Goal: Task Accomplishment & Management: Complete application form

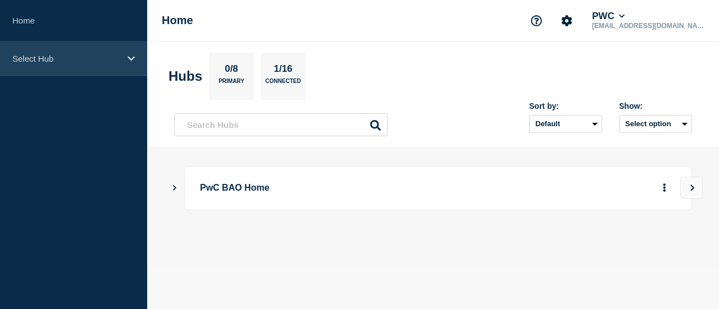
click at [79, 63] on div "Select Hub" at bounding box center [73, 59] width 147 height 34
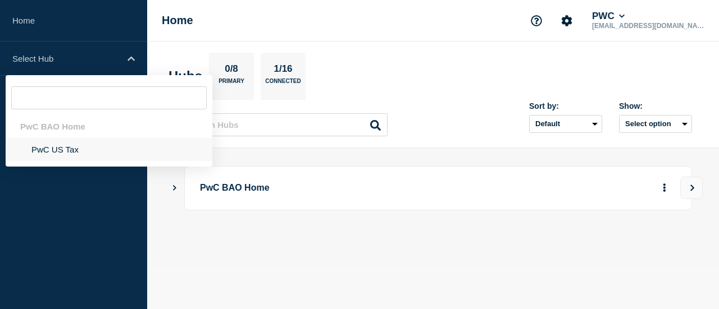
click at [89, 148] on li "PwC US Tax" at bounding box center [109, 149] width 207 height 23
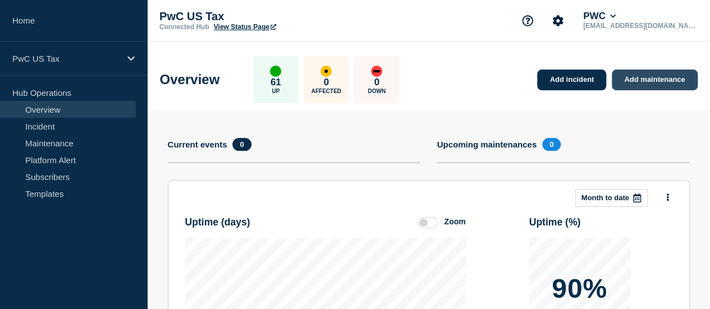
click at [650, 71] on link "Add maintenance" at bounding box center [654, 80] width 85 height 21
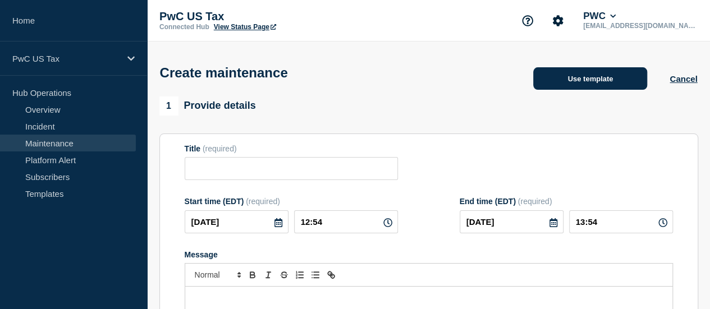
click at [602, 76] on button "Use template" at bounding box center [590, 78] width 114 height 22
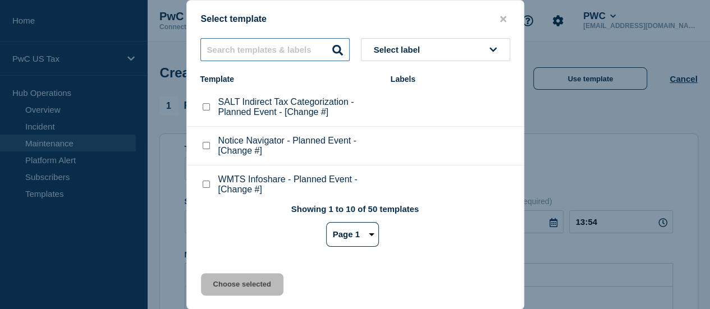
click at [294, 61] on input "text" at bounding box center [274, 49] width 149 height 23
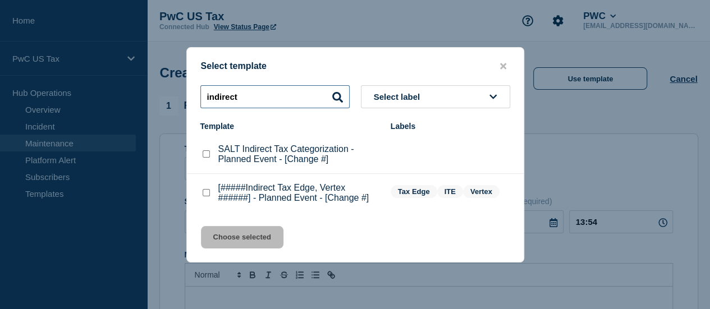
type input "indirect"
click at [206, 197] on checkbox"] "[#####Indirect Tax Edge, Vertex ######] - Planned Event - [Change #] checkbox" at bounding box center [206, 192] width 7 height 7
checkbox checkbox"] "true"
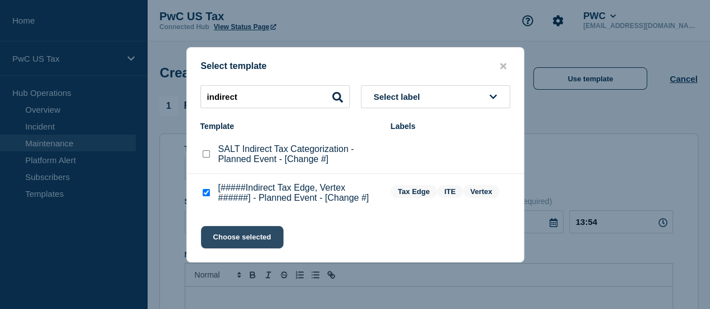
click at [244, 239] on button "Choose selected" at bounding box center [242, 237] width 83 height 22
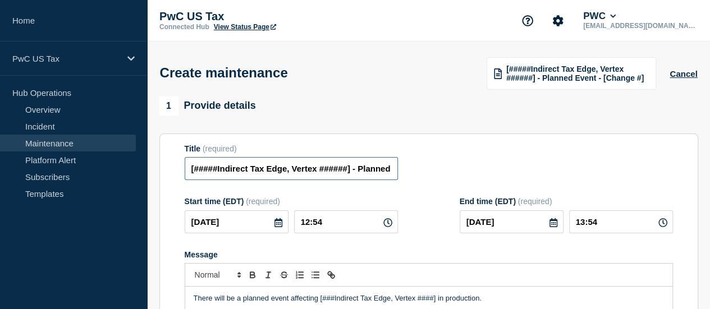
drag, startPoint x: 222, startPoint y: 170, endPoint x: 185, endPoint y: 172, distance: 37.7
click at [185, 172] on input "[#####Indirect Tax Edge, Vertex ######] - Planned Event - [Change #]" at bounding box center [291, 168] width 213 height 23
drag, startPoint x: 330, startPoint y: 170, endPoint x: 266, endPoint y: 167, distance: 64.1
click at [266, 167] on input "Indirect Tax Edge, Vertex ######] - Planned Event - [Change #]" at bounding box center [291, 168] width 213 height 23
drag, startPoint x: 338, startPoint y: 171, endPoint x: 416, endPoint y: 171, distance: 77.5
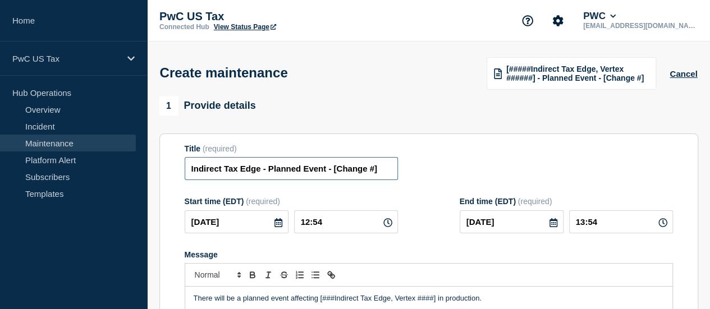
click at [416, 171] on div "Title (required) Indirect Tax Edge - Planned Event - [Change #]" at bounding box center [429, 162] width 489 height 36
paste input "CHG1528414"
type input "Indirect Tax Edge - Planned Event - CHG1528414"
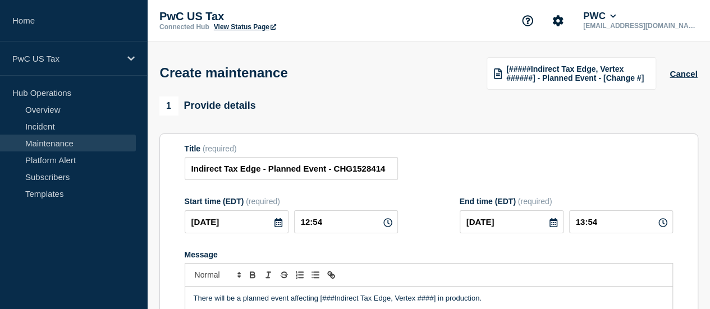
scroll to position [0, 0]
click at [440, 115] on div "1 Provide details" at bounding box center [428, 106] width 539 height 19
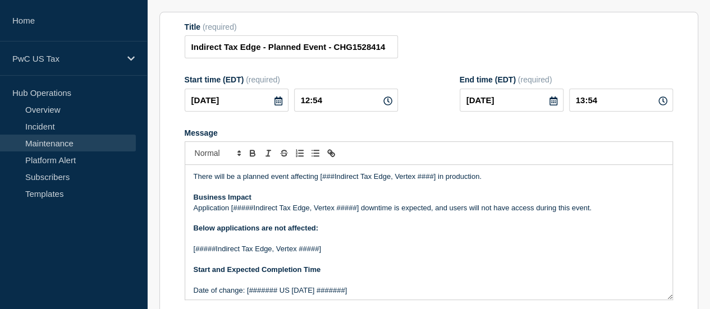
scroll to position [123, 0]
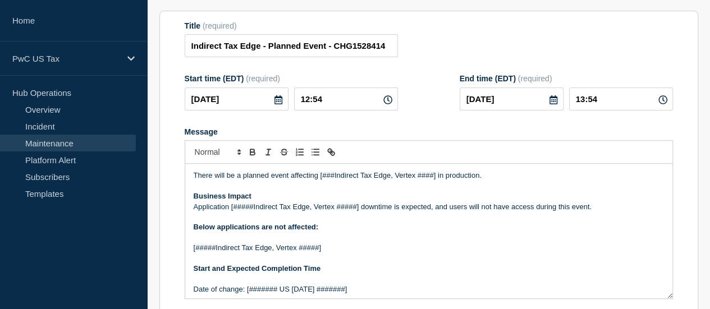
click at [384, 103] on icon at bounding box center [388, 99] width 9 height 9
click at [384, 101] on icon at bounding box center [388, 99] width 9 height 9
click at [311, 102] on input "12:54" at bounding box center [346, 99] width 104 height 23
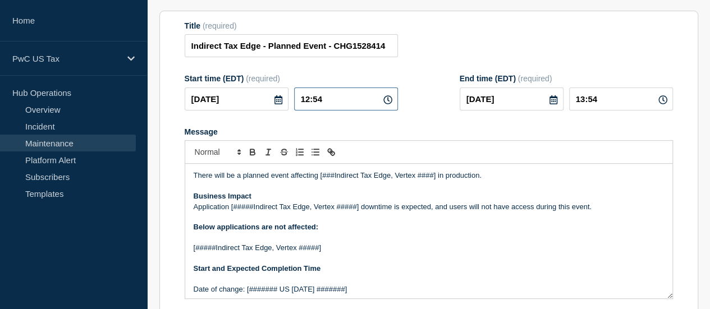
click at [311, 102] on input "12:54" at bounding box center [346, 99] width 104 height 23
type input "19:54"
type input "20:54"
click at [322, 102] on input "19:54" at bounding box center [346, 99] width 104 height 23
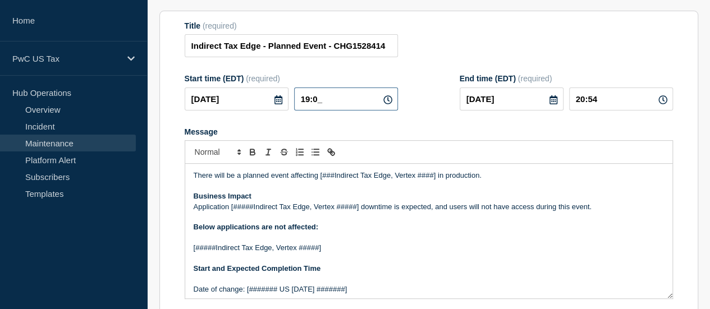
type input "19:00"
click at [589, 99] on input "20:00" at bounding box center [621, 99] width 104 height 23
click at [587, 101] on input "20:00" at bounding box center [621, 99] width 104 height 23
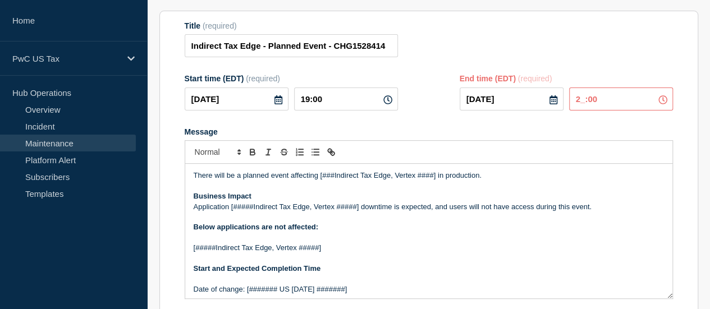
type input "21:00"
click at [613, 58] on div "Title (required) Indirect Tax Edge - Planned Event - CHG1528414" at bounding box center [429, 39] width 489 height 36
drag, startPoint x: 437, startPoint y: 179, endPoint x: 396, endPoint y: 179, distance: 41.6
click at [396, 179] on p "There will be a planned event affecting [###Indirect Tax Edge, Vertex ####] in …" at bounding box center [429, 176] width 471 height 10
click at [336, 178] on p "There will be a planned event affecting [###Indirect Tax Edgein production." at bounding box center [429, 176] width 471 height 10
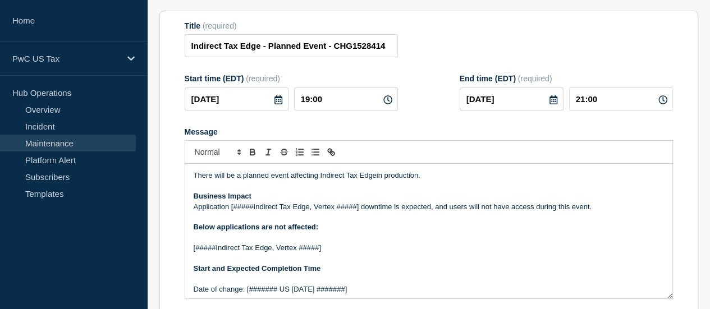
click at [377, 179] on p "There will be a planned event affecting Indirect Tax Edgein production." at bounding box center [429, 176] width 471 height 10
drag, startPoint x: 359, startPoint y: 210, endPoint x: 314, endPoint y: 211, distance: 44.9
click at [314, 211] on p "Application [#####Indirect Tax Edge, Vertex #####] downtime is expected, and us…" at bounding box center [429, 207] width 471 height 10
drag, startPoint x: 253, startPoint y: 208, endPoint x: 232, endPoint y: 209, distance: 20.2
click at [232, 209] on p "Application [#####Indirect Tax Edge, downtime is expected, and users will not h…" at bounding box center [429, 207] width 471 height 10
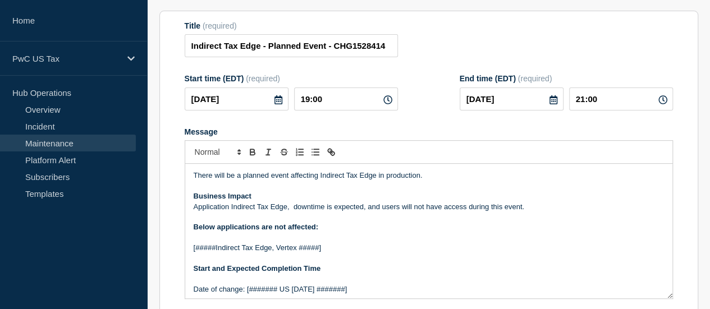
click at [294, 212] on p "Application Indirect Tax Edge, downtime is expected, and users will not have ac…" at bounding box center [429, 207] width 471 height 10
click at [360, 207] on p "Application Indirect Tax Edge, downtime is expected, and users will not have ac…" at bounding box center [429, 207] width 471 height 10
click at [457, 209] on p "Application Indirect Tax Edge, downtime is expected(The downtime will be less t…" at bounding box center [429, 207] width 471 height 10
click at [516, 212] on p "Application Indirect Tax Edge, downtime is expected(The downtime will be less t…" at bounding box center [429, 207] width 471 height 10
click at [213, 250] on p "[#####Indirect Tax Edge, Vertex #####]" at bounding box center [429, 248] width 471 height 10
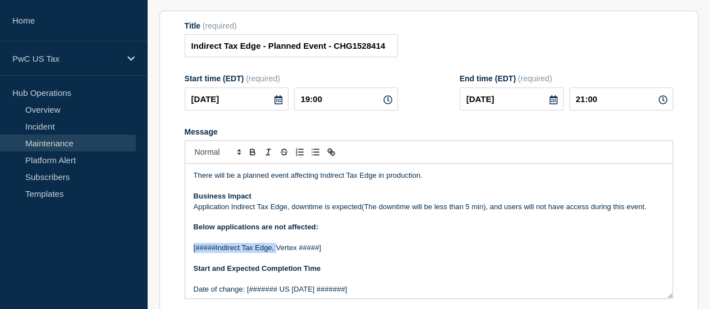
drag, startPoint x: 275, startPoint y: 250, endPoint x: 191, endPoint y: 250, distance: 84.2
click at [191, 250] on div "There will be a planned event affecting Indirect Tax Edge in production. Busine…" at bounding box center [428, 231] width 487 height 135
drag, startPoint x: 261, startPoint y: 251, endPoint x: 217, endPoint y: 248, distance: 43.9
click at [217, 248] on p "Vertex #####]" at bounding box center [429, 248] width 471 height 10
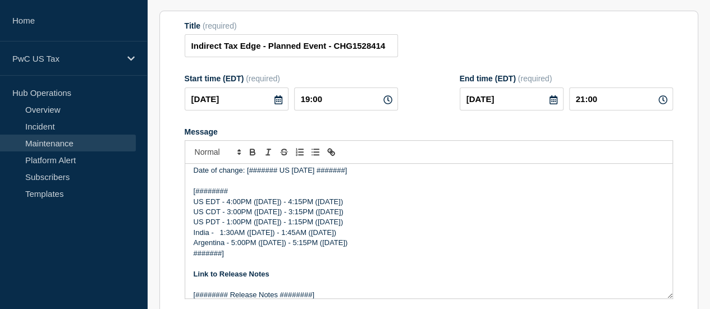
scroll to position [77, 0]
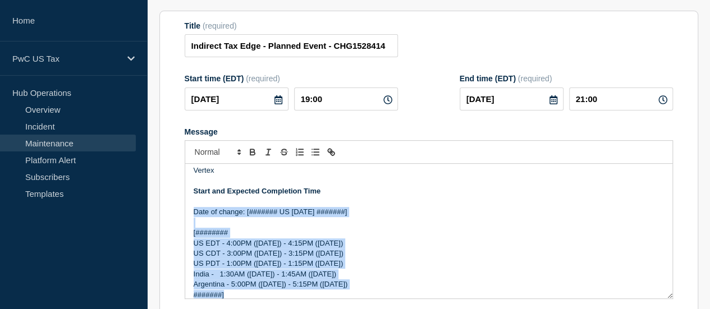
drag, startPoint x: 227, startPoint y: 295, endPoint x: 189, endPoint y: 210, distance: 93.3
click at [189, 210] on div "There will be a planned event affecting Indirect Tax Edge in production. Busine…" at bounding box center [428, 231] width 487 height 135
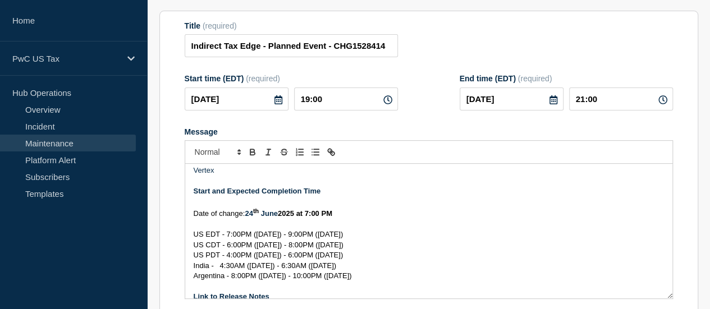
click at [251, 216] on strong "24" at bounding box center [249, 213] width 8 height 8
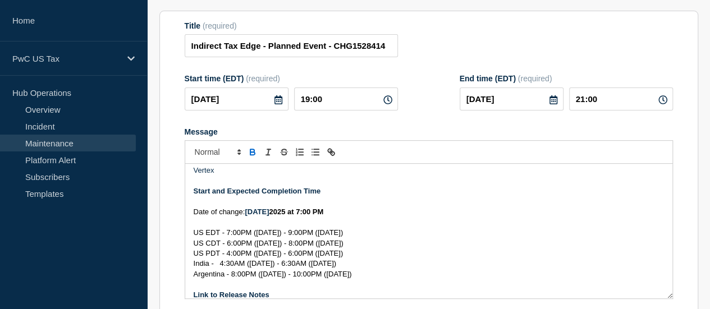
click at [281, 214] on strong "2025 at 7:00 PM" at bounding box center [296, 212] width 54 height 8
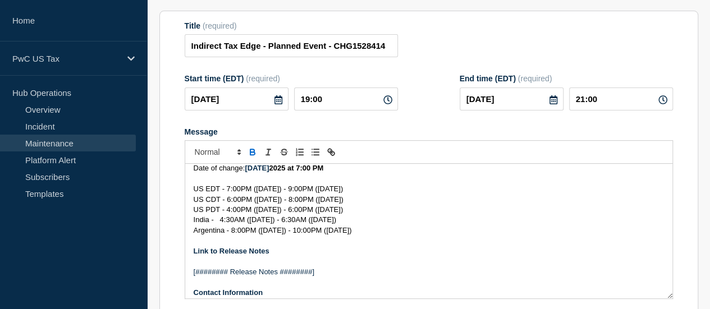
scroll to position [124, 0]
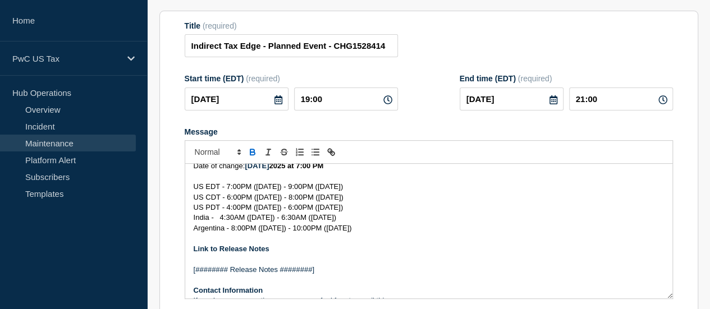
click at [272, 188] on span "US EDT - 7:00PM ([DATE]) - 9:00PM ([DATE])" at bounding box center [269, 186] width 150 height 8
click at [271, 188] on span "US EDT - 7:00PM ([DATE]) - 9:00PM ([DATE])" at bounding box center [269, 186] width 150 height 8
copy span "[DATE]"
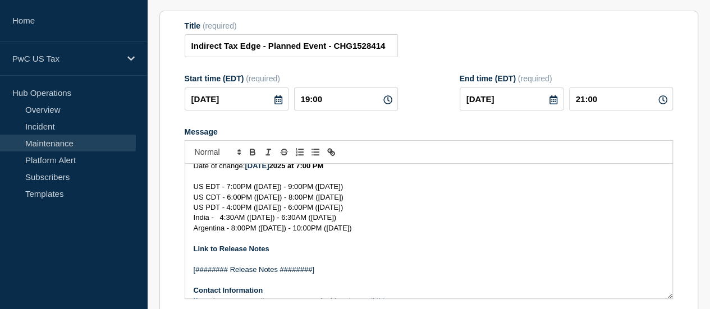
click at [330, 191] on span "US EDT - 7:00PM ([DATE]) - 9:00PM ([DATE])" at bounding box center [269, 186] width 150 height 8
click at [272, 200] on span "US CDT - 6:00PM ([DATE]) - 8:00PM ([DATE])" at bounding box center [269, 197] width 150 height 8
click at [328, 202] on span "US CDT - 6:00PM ([DATE]) - 8:00PM ([DATE])" at bounding box center [269, 197] width 150 height 8
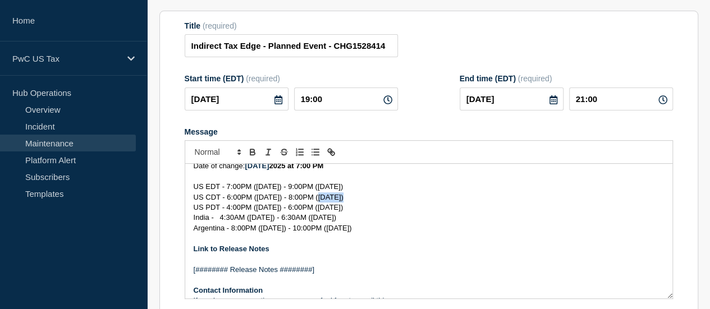
click at [328, 202] on span "US CDT - 6:00PM ([DATE]) - 8:00PM ([DATE])" at bounding box center [269, 197] width 150 height 8
click at [270, 212] on span "US PDT - 4:00PM ([DATE]) - 6:00PM ([DATE])" at bounding box center [269, 207] width 150 height 8
click at [326, 212] on span "US PDT - 4:00PM ([DATE]) - 6:00PM ([DATE])" at bounding box center [269, 207] width 150 height 8
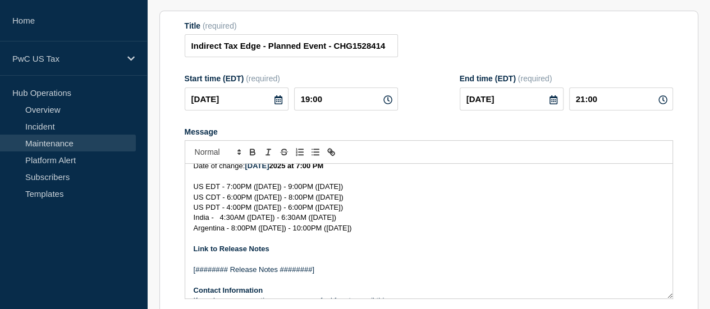
click at [266, 230] on span "Argentina - 8:00PM ([DATE]) - 10:00PM ([DATE])" at bounding box center [273, 228] width 158 height 8
click at [341, 232] on span "Argentina - 8:00PM ([DATE]) - 10:00PM ([DATE])" at bounding box center [273, 228] width 158 height 8
click at [263, 220] on span "India - 4:30AM ([DATE]) - 6:30AM ([DATE])" at bounding box center [265, 217] width 143 height 8
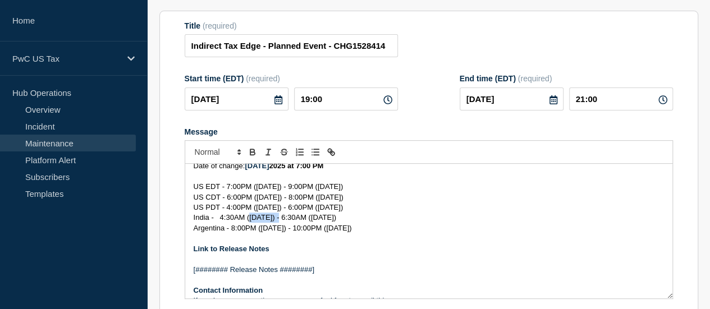
click at [263, 220] on span "India - 4:30AM ([DATE]) - 6:30AM ([DATE])" at bounding box center [265, 217] width 143 height 8
copy span "[DATE]"
click at [314, 220] on span "India - 4:30AM ([DATE]) - 6:30AM ([DATE])" at bounding box center [265, 217] width 143 height 8
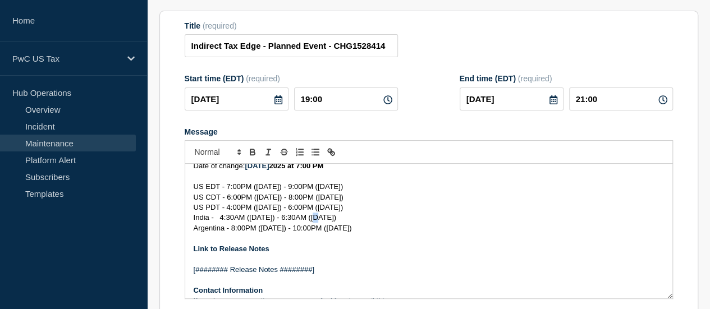
click at [314, 220] on span "India - 4:30AM ([DATE]) - 6:30AM ([DATE])" at bounding box center [265, 217] width 143 height 8
click at [324, 220] on span "India - 4:30AM ([DATE]) - 6:30AM ([DATE])" at bounding box center [265, 217] width 143 height 8
click at [354, 199] on p "US CDT - 6:00PM ([DATE]) - 8:00PM ([DATE])" at bounding box center [429, 198] width 471 height 10
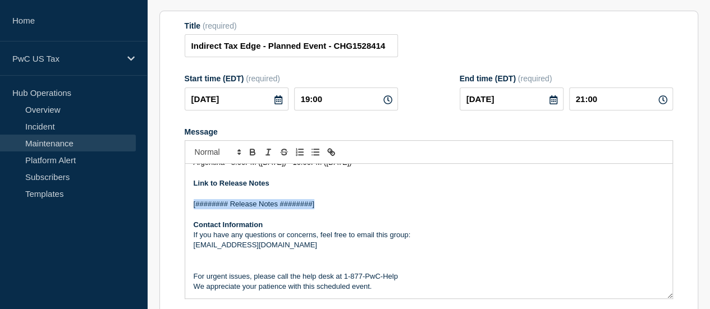
drag, startPoint x: 319, startPoint y: 204, endPoint x: 189, endPoint y: 203, distance: 129.7
click at [189, 203] on div "There will be a planned event affecting Indirect Tax Edge in production. Busine…" at bounding box center [428, 231] width 487 height 135
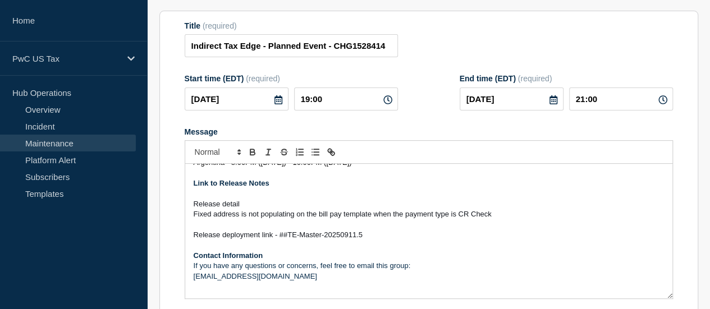
click at [252, 208] on p "Release detail" at bounding box center [429, 204] width 471 height 10
click at [194, 208] on span "Release details:" at bounding box center [220, 204] width 52 height 8
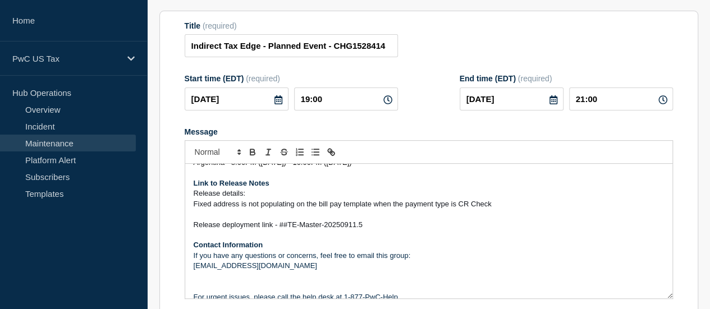
click at [372, 225] on p "Release deployment link - ##TE-Master-20250911.5" at bounding box center [429, 225] width 471 height 10
drag, startPoint x: 365, startPoint y: 226, endPoint x: 289, endPoint y: 225, distance: 76.4
click at [289, 225] on p "Release deployment link - ##TE-Master-20250911.5" at bounding box center [429, 225] width 471 height 10
click at [326, 225] on span "Release deployment link - ##TE-Master-20250911.5" at bounding box center [278, 225] width 169 height 8
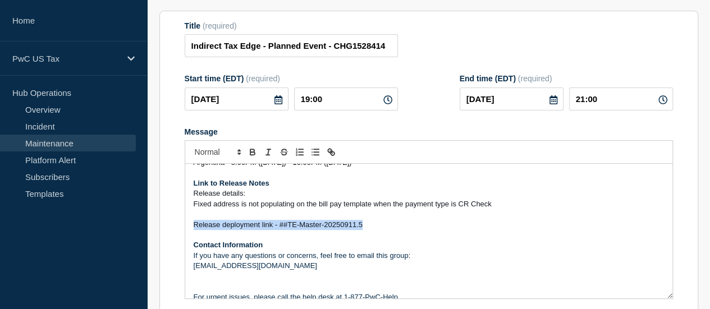
drag, startPoint x: 374, startPoint y: 227, endPoint x: 190, endPoint y: 226, distance: 183.6
click at [190, 226] on div "There will be a planned event affecting Indirect Tax Edge in production. Busine…" at bounding box center [428, 231] width 487 height 135
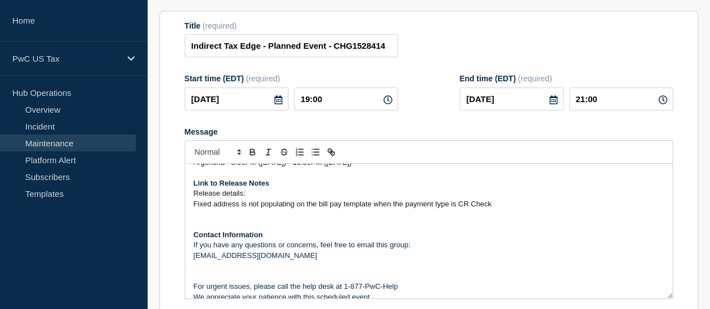
click at [349, 126] on form "Title (required) Indirect Tax Edge - Planned Event - CHG1528414 Start time (EDT…" at bounding box center [429, 171] width 489 height 300
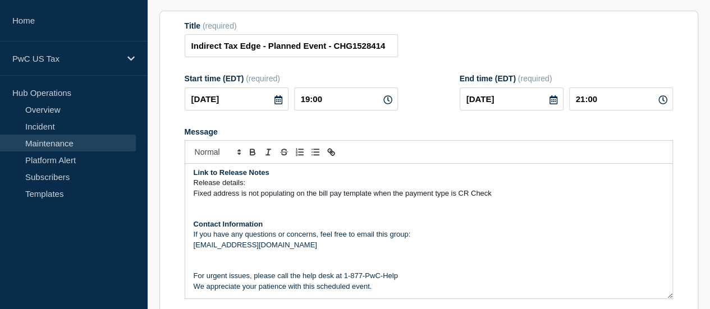
scroll to position [157, 0]
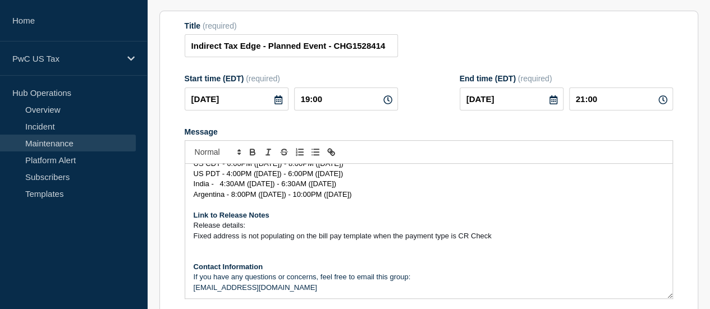
click at [194, 238] on p "Fixed address is not populating on the bill pay template when the payment type …" at bounding box center [429, 236] width 471 height 10
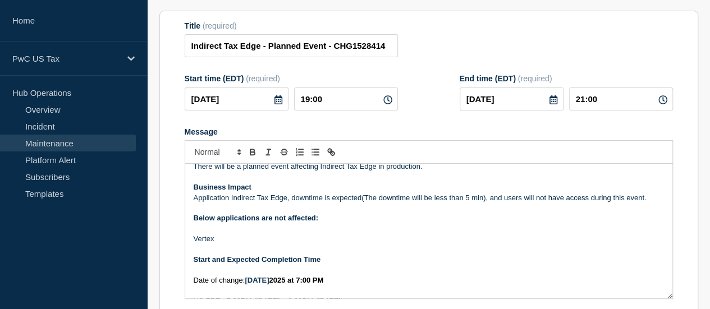
scroll to position [0, 0]
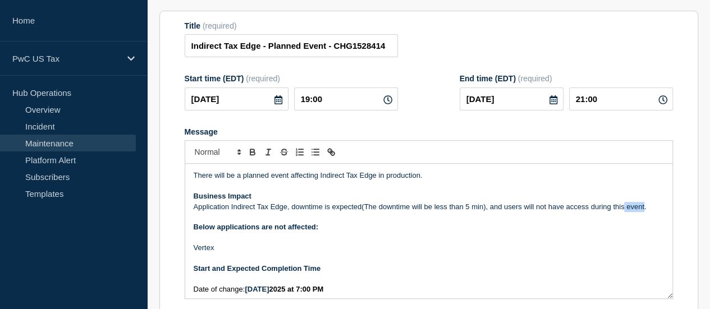
drag, startPoint x: 645, startPoint y: 208, endPoint x: 623, endPoint y: 209, distance: 21.9
click at [623, 209] on p "Application Indirect Tax Edge, downtime is expected(The downtime will be less t…" at bounding box center [429, 207] width 471 height 10
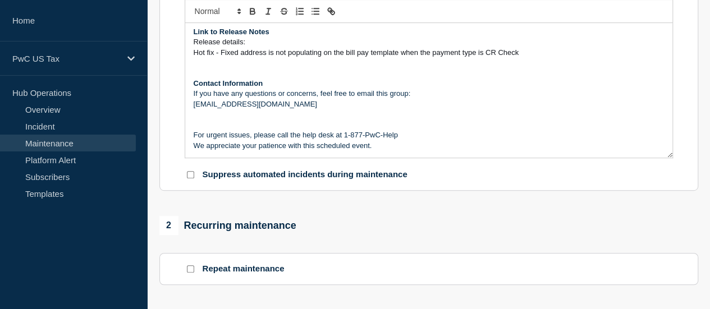
scroll to position [266, 0]
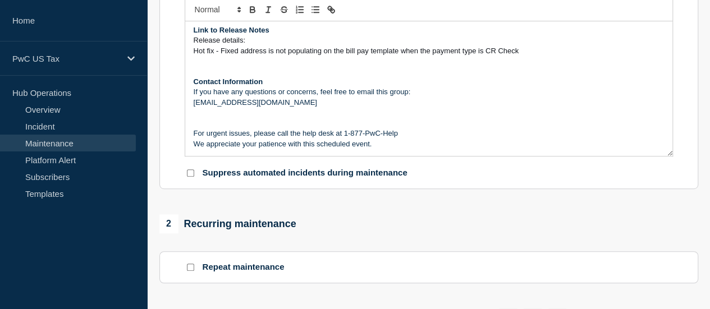
click at [193, 171] on input "Suppress automated incidents during maintenance" at bounding box center [190, 173] width 7 height 7
checkbox input "true"
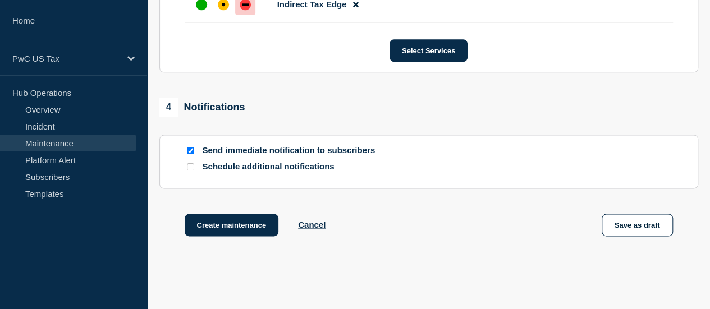
scroll to position [672, 0]
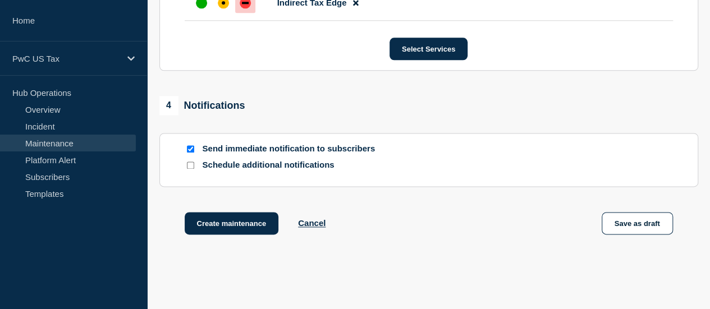
click at [185, 165] on div at bounding box center [190, 165] width 11 height 11
click at [189, 167] on input "Schedule additional notifications" at bounding box center [190, 165] width 7 height 7
checkbox input "true"
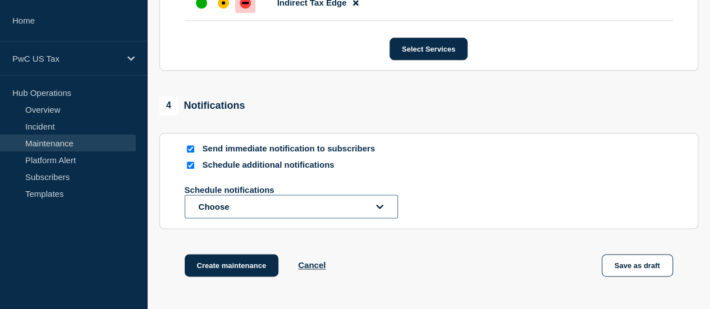
click at [233, 214] on button "Choose" at bounding box center [291, 207] width 213 height 24
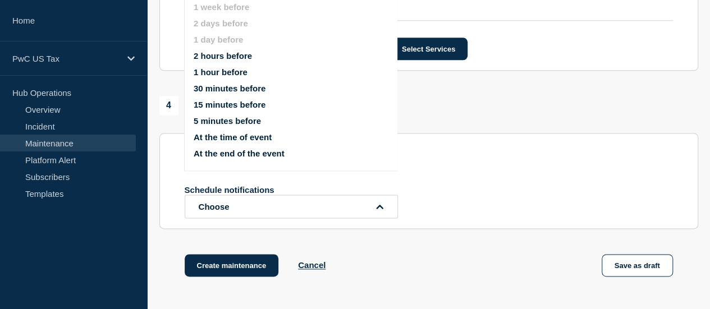
scroll to position [615, 0]
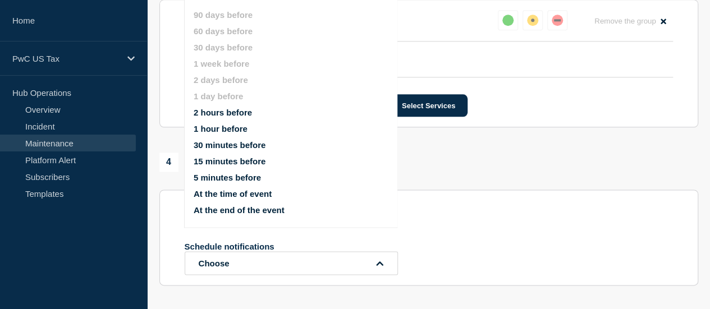
click at [252, 129] on li "1 hour before" at bounding box center [300, 129] width 213 height 10
click at [235, 127] on button "1 hour before" at bounding box center [221, 129] width 54 height 10
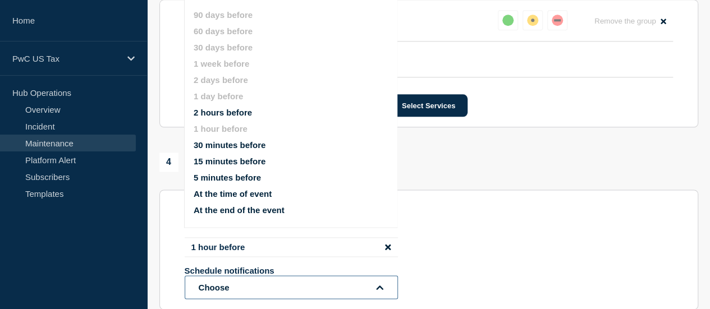
click at [237, 282] on button "Choose" at bounding box center [291, 288] width 213 height 24
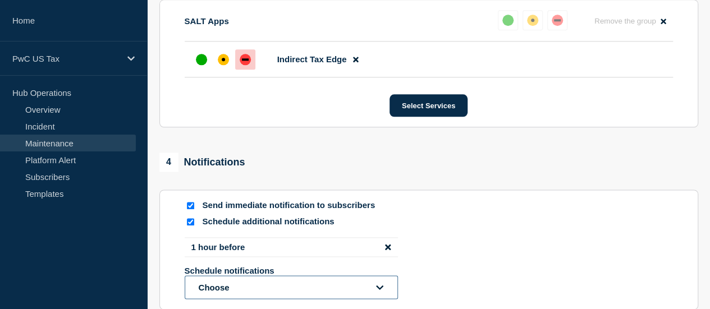
click at [237, 282] on button "Choose" at bounding box center [291, 288] width 213 height 24
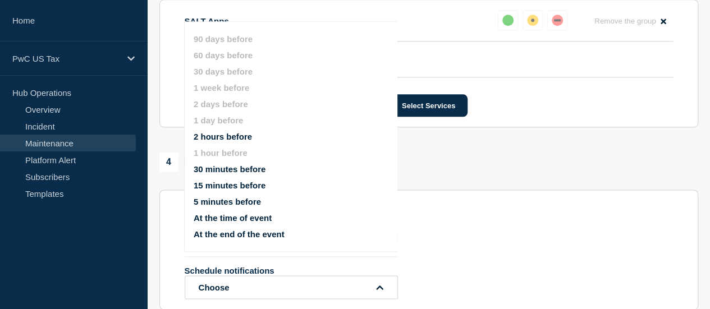
click at [241, 220] on button "At the time of event" at bounding box center [233, 218] width 78 height 10
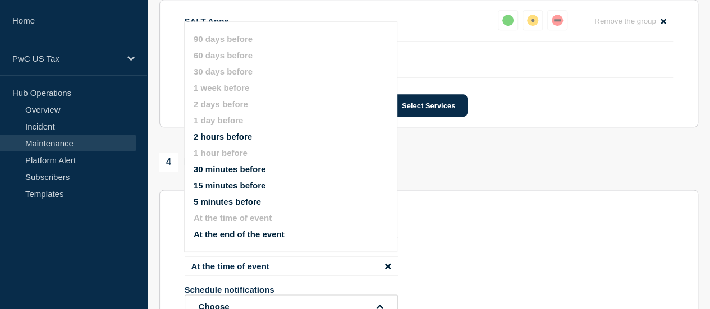
click at [419, 218] on div "Schedule additional notifications" at bounding box center [429, 222] width 489 height 11
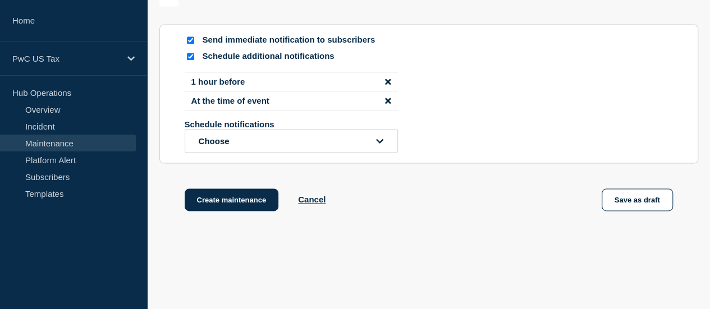
scroll to position [788, 0]
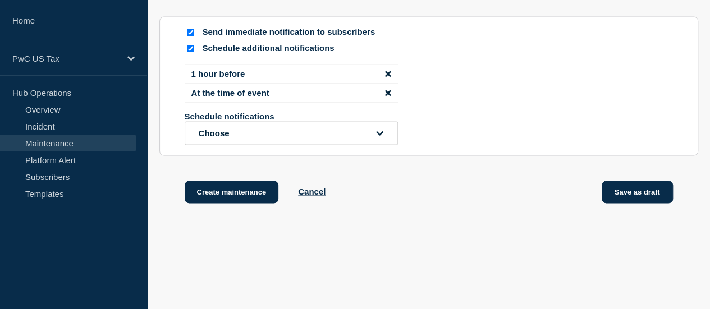
click at [626, 191] on button "Save as draft" at bounding box center [637, 192] width 71 height 22
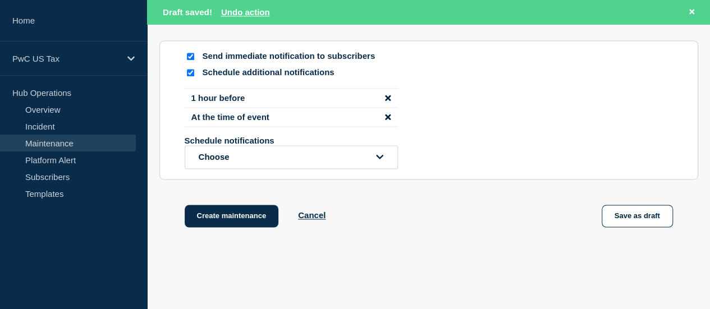
scroll to position [813, 0]
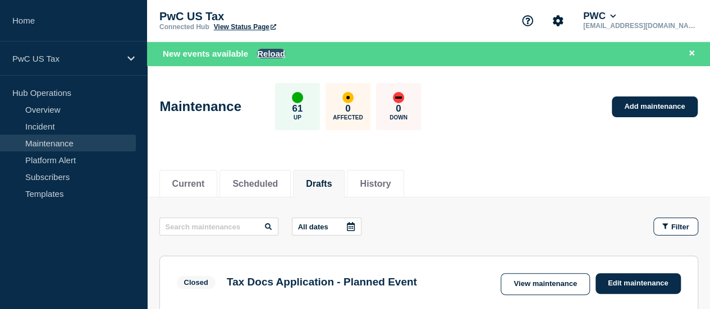
click at [266, 51] on button "Reload" at bounding box center [271, 54] width 28 height 10
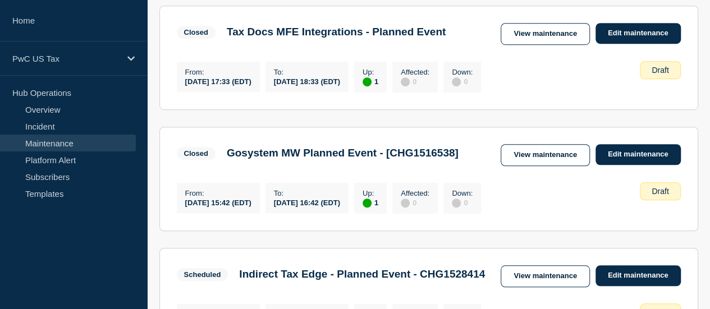
scroll to position [526, 0]
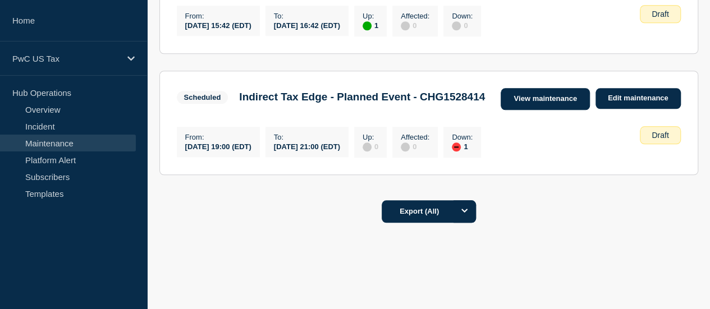
click at [577, 110] on link "View maintenance" at bounding box center [545, 99] width 89 height 22
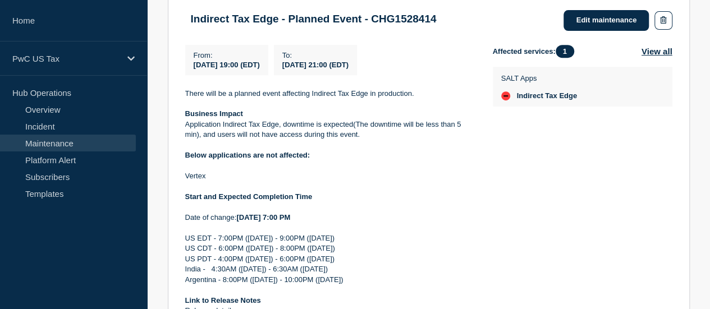
scroll to position [198, 0]
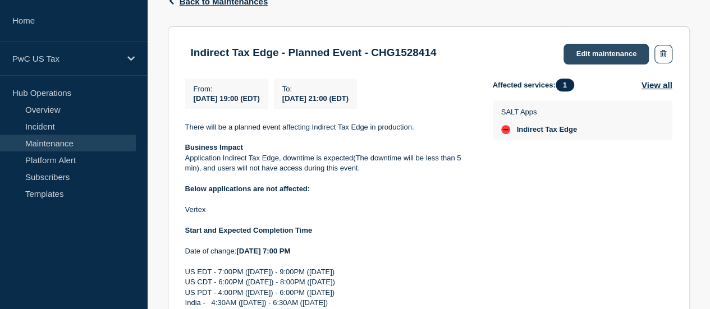
click at [622, 56] on link "Edit maintenance" at bounding box center [606, 54] width 85 height 21
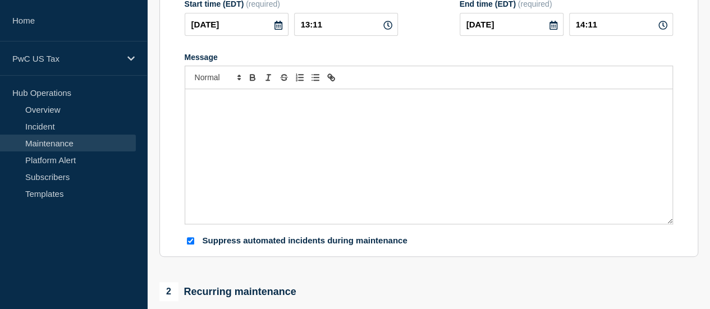
type input "Indirect Tax Edge - Planned Event - CHG1528414"
type input "19:00"
type input "21:00"
checkbox input "true"
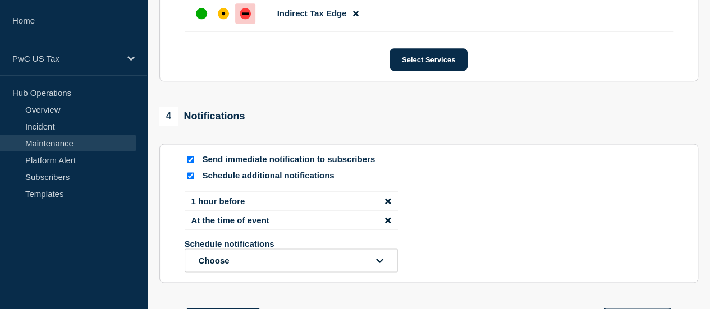
scroll to position [776, 0]
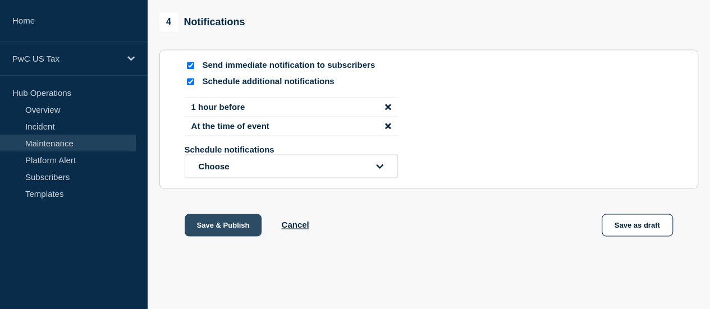
click at [253, 232] on button "Save & Publish" at bounding box center [223, 225] width 77 height 22
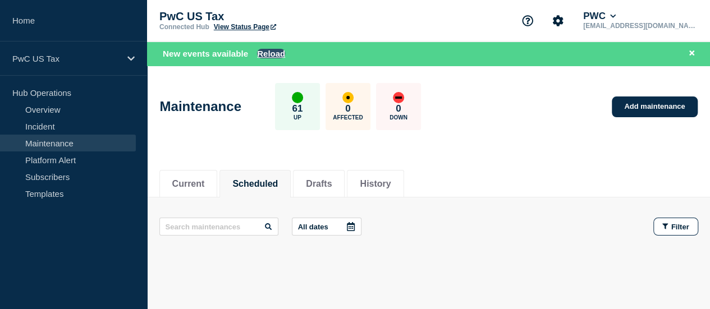
click at [257, 52] on button "Reload" at bounding box center [271, 54] width 28 height 10
